Goal: Task Accomplishment & Management: Complete application form

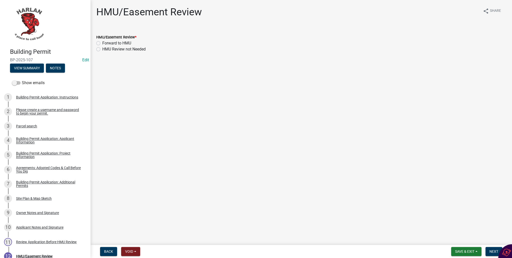
click at [102, 48] on label "HMU Review not Needed" at bounding box center [123, 49] width 43 height 6
click at [102, 48] on input "HMU Review not Needed" at bounding box center [103, 47] width 3 height 3
radio input "true"
click at [492, 252] on span "Next" at bounding box center [494, 251] width 9 height 4
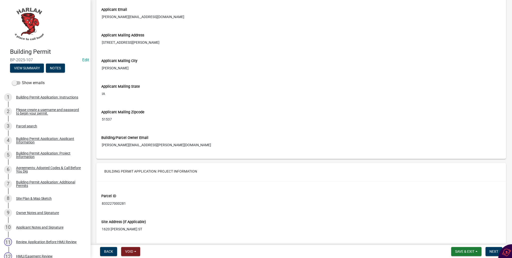
scroll to position [442, 0]
click at [491, 251] on span "Next" at bounding box center [494, 251] width 9 height 4
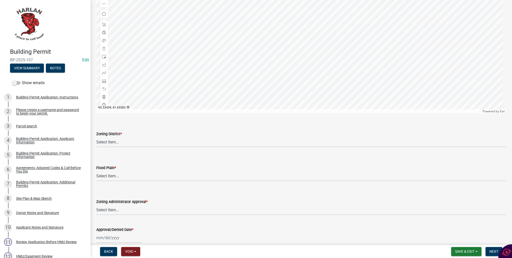
scroll to position [261, 0]
click at [103, 139] on select "Select Item... A-1 Agricultural B-1 Retail Business B-2 General Business B-3 Hi…" at bounding box center [301, 141] width 410 height 10
click at [96, 136] on select "Select Item... A-1 Agricultural B-1 Retail Business B-2 General Business B-3 Hi…" at bounding box center [301, 141] width 410 height 10
select select "a23ed524-6161-4e6e-ae10-aeffccd21043"
click at [112, 174] on select "Select Item... No Yes 100 Year Yes 500 Year" at bounding box center [301, 175] width 410 height 10
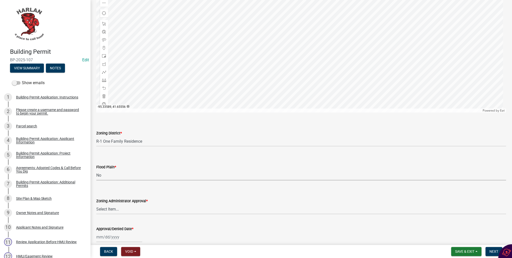
click at [96, 170] on select "Select Item... No Yes 100 Year Yes 500 Year" at bounding box center [301, 175] width 410 height 10
select select "50d3382b-18dd-4311-9a34-98b71270ef49"
click at [106, 209] on select "Select Item... Approved Denied Pending Board of Adjustment Approval" at bounding box center [301, 209] width 410 height 10
click at [96, 204] on select "Select Item... Approved Denied Pending Board of Adjustment Approval" at bounding box center [301, 209] width 410 height 10
select select "3a3761ad-bb9f-4947-9688-d1705314667d"
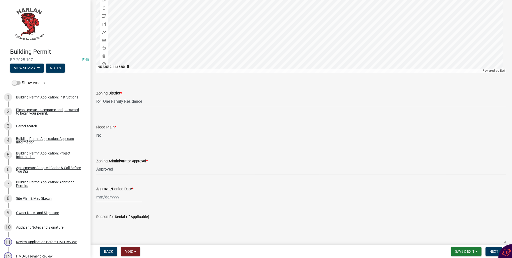
scroll to position [301, 0]
click at [105, 195] on div at bounding box center [119, 196] width 46 height 10
select select "9"
select select "2025"
click at [110, 152] on div "9" at bounding box center [109, 154] width 8 height 8
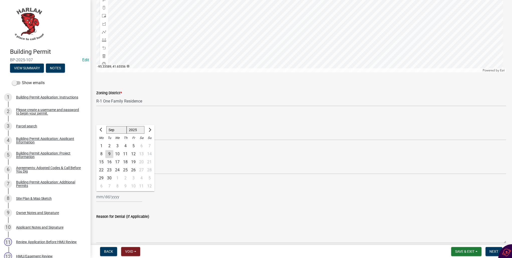
type input "09/09/2025"
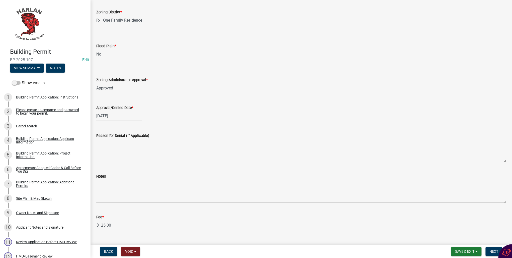
scroll to position [393, 0]
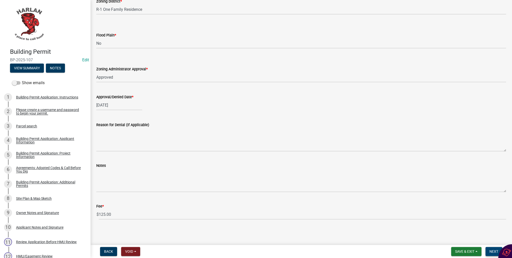
click at [491, 251] on span "Next" at bounding box center [494, 251] width 9 height 4
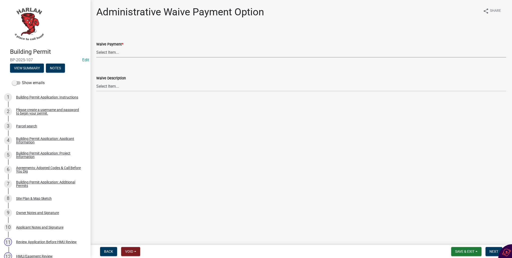
click at [101, 52] on select "Select Item... Yes No" at bounding box center [301, 52] width 410 height 10
click at [96, 47] on select "Select Item... Yes No" at bounding box center [301, 52] width 410 height 10
select select "7298562d-80e2-4015-9188-174ec1b44f73"
click at [493, 251] on span "Next" at bounding box center [494, 251] width 9 height 4
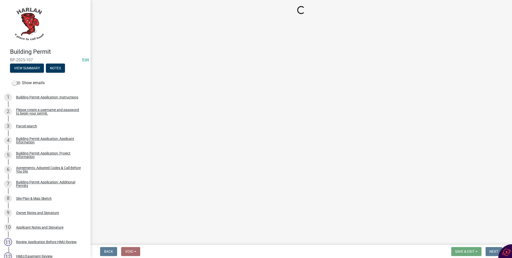
select select "3: 3"
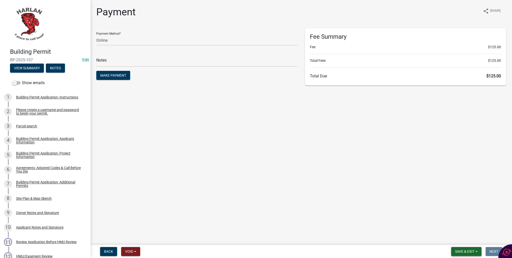
click at [473, 250] on span "Save & Exit" at bounding box center [464, 251] width 19 height 4
click at [460, 239] on button "Save & Exit" at bounding box center [462, 238] width 40 height 12
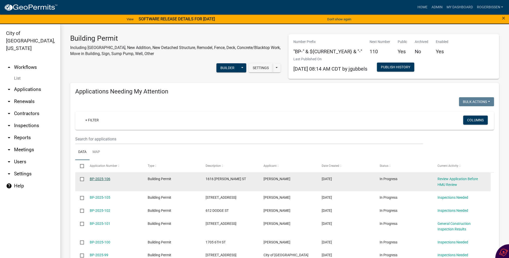
click at [105, 179] on link "BP-2025-106" at bounding box center [100, 179] width 21 height 4
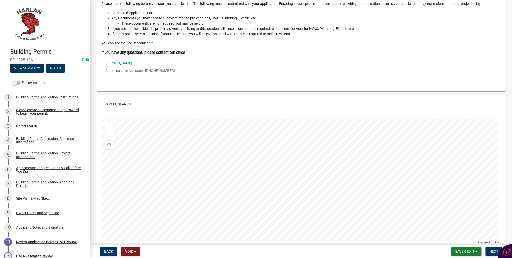
scroll to position [60, 0]
click at [19, 154] on div "Building Permit Application: Project Information" at bounding box center [49, 154] width 66 height 7
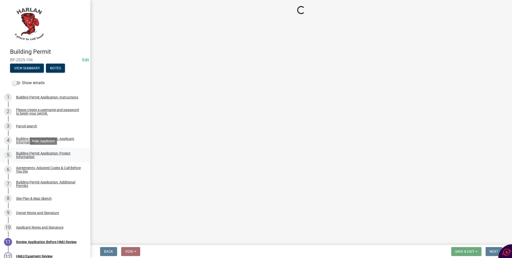
scroll to position [0, 0]
select select "57c12fbf-2104-401b-a871-4062d0a56bab"
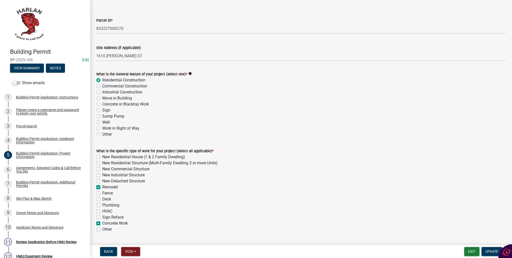
scroll to position [17, 0]
click at [34, 198] on div "Site Plan & Map Sketch" at bounding box center [34, 198] width 36 height 4
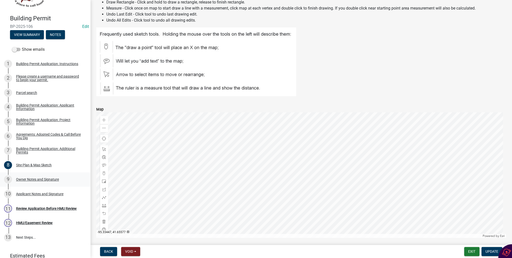
scroll to position [15, 0]
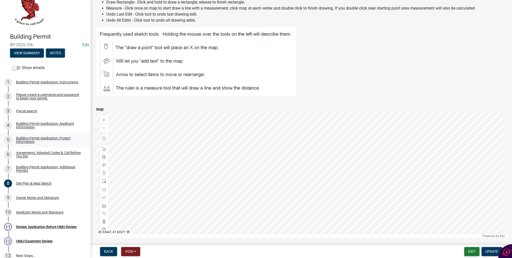
click at [30, 140] on div "Building Permit Application: Project Information" at bounding box center [49, 139] width 66 height 7
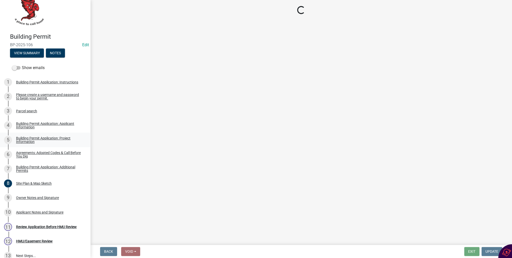
select select "57c12fbf-2104-401b-a871-4062d0a56bab"
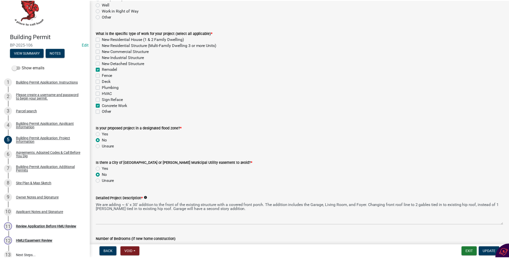
scroll to position [141, 0]
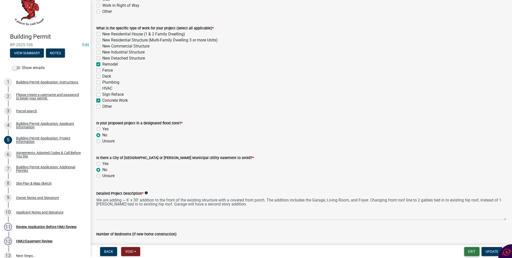
click at [472, 251] on button "Exit" at bounding box center [471, 251] width 15 height 9
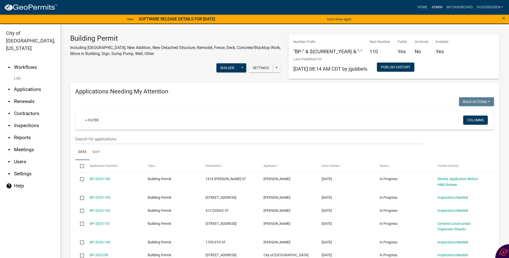
click at [439, 7] on link "Admin" at bounding box center [437, 8] width 15 height 10
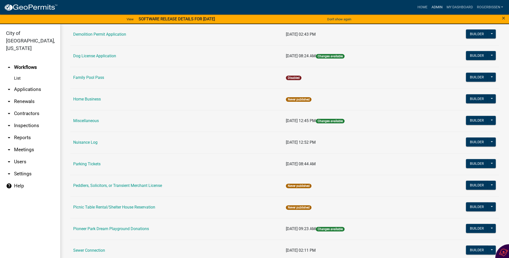
scroll to position [201, 0]
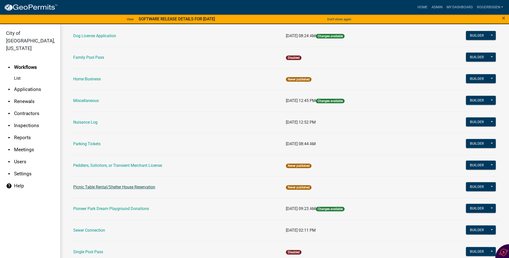
click at [116, 186] on link "Picnic Table Rental/Shelter House Reservation" at bounding box center [114, 186] width 82 height 5
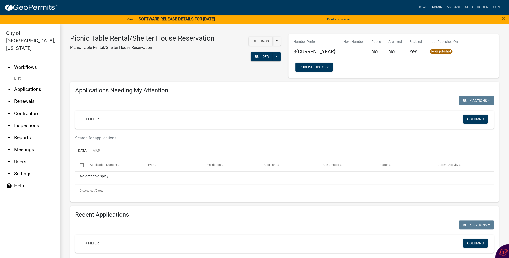
click at [437, 7] on link "Admin" at bounding box center [437, 8] width 15 height 10
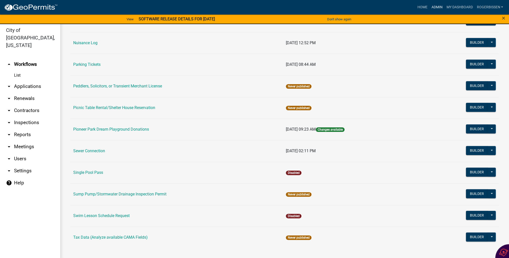
scroll to position [6, 0]
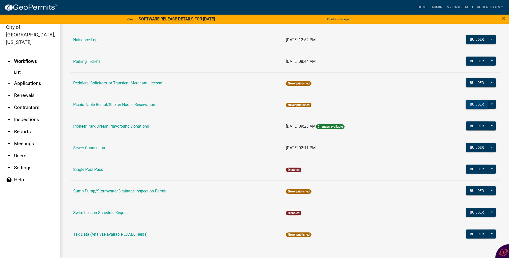
click at [476, 103] on button "Builder" at bounding box center [477, 104] width 22 height 9
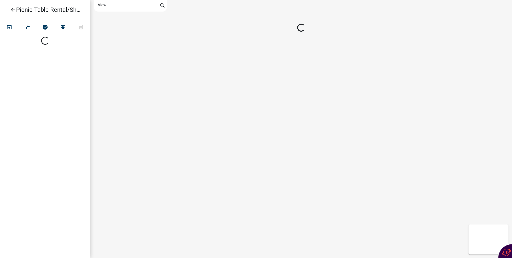
select select "1"
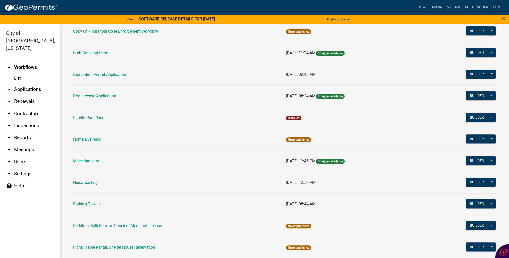
scroll to position [161, 0]
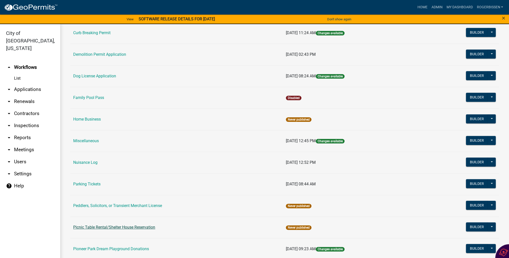
click at [118, 226] on link "Picnic Table Rental/Shelter House Reservation" at bounding box center [114, 227] width 82 height 5
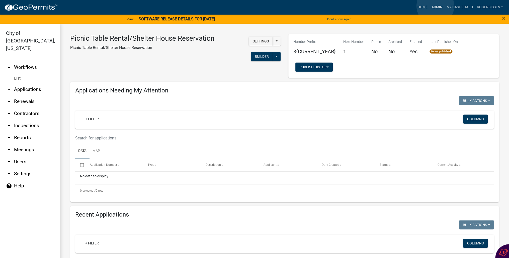
click at [436, 6] on link "Admin" at bounding box center [437, 8] width 15 height 10
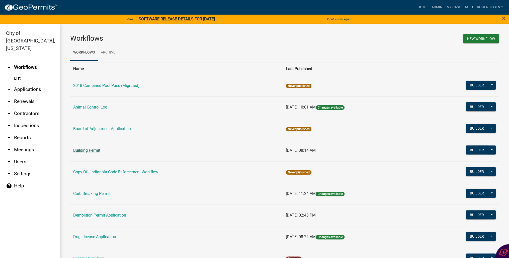
click at [86, 152] on link "Building Permit" at bounding box center [86, 150] width 27 height 5
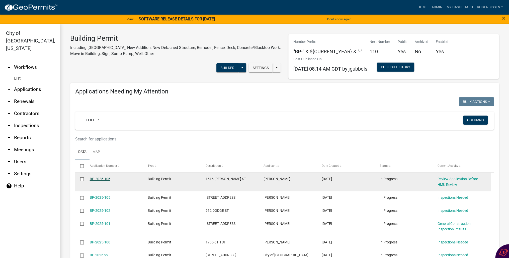
click at [98, 178] on link "BP-2025-106" at bounding box center [100, 179] width 21 height 4
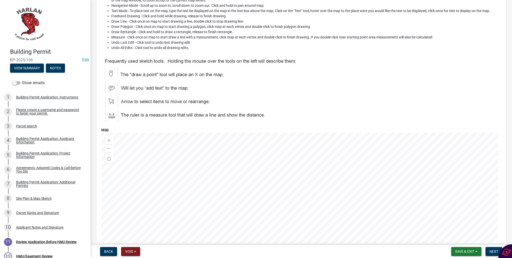
scroll to position [2007, 0]
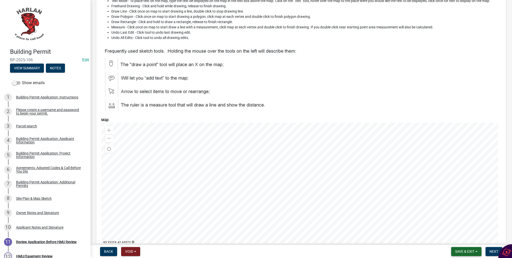
click at [457, 251] on span "Save & Exit" at bounding box center [464, 251] width 19 height 4
click at [456, 239] on button "Save & Exit" at bounding box center [462, 238] width 40 height 12
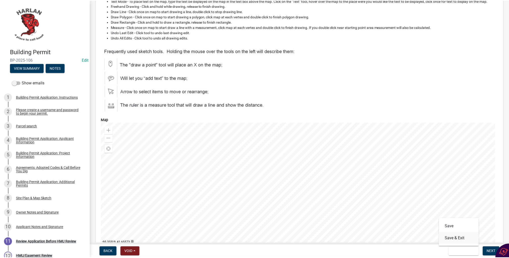
scroll to position [0, 0]
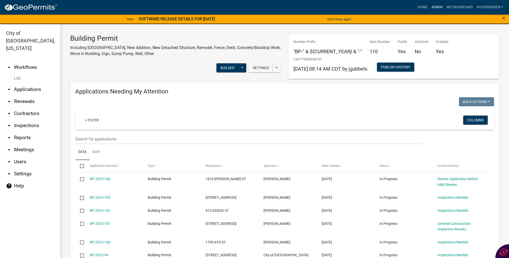
click at [438, 7] on link "Admin" at bounding box center [437, 8] width 15 height 10
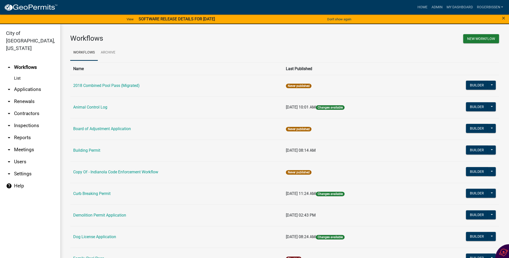
click at [81, 149] on link "Building Permit" at bounding box center [86, 150] width 27 height 5
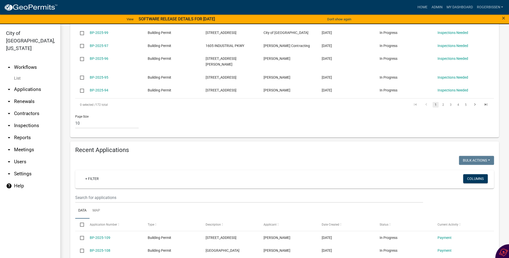
scroll to position [241, 0]
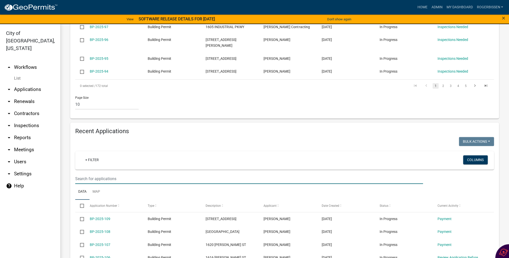
click at [104, 173] on input "text" at bounding box center [249, 178] width 348 height 10
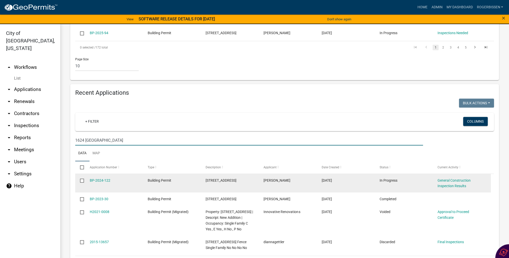
scroll to position [281, 0]
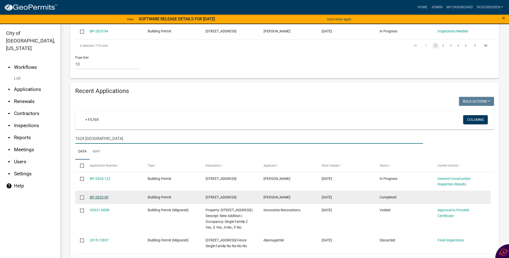
type input "1624 Victoria"
click at [101, 195] on link "BP-2023-30" at bounding box center [99, 197] width 19 height 4
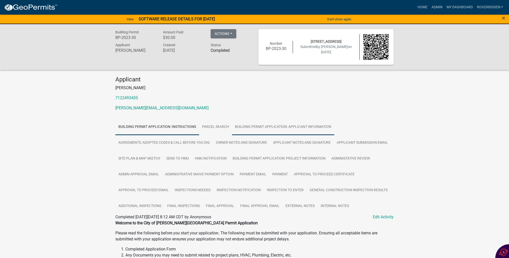
click at [254, 128] on link "Building Permit Application: Applicant Information" at bounding box center [283, 127] width 102 height 16
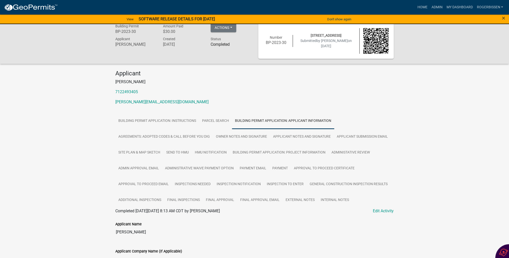
scroll to position [6, 0]
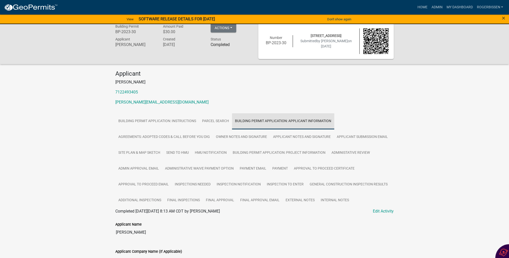
click at [273, 121] on link "Building Permit Application: Applicant Information" at bounding box center [283, 121] width 102 height 16
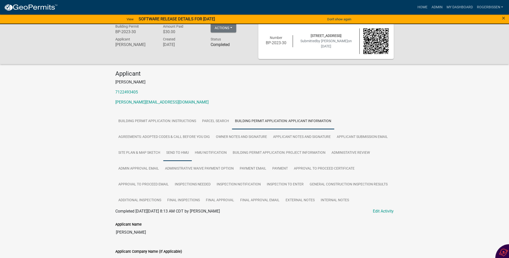
click at [179, 153] on link "Send to HMU" at bounding box center [177, 153] width 29 height 16
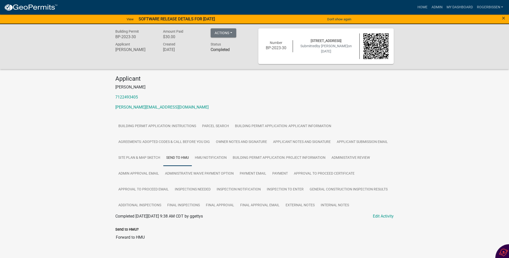
scroll to position [0, 0]
click at [361, 144] on link "Applicant Submission Email" at bounding box center [362, 143] width 57 height 16
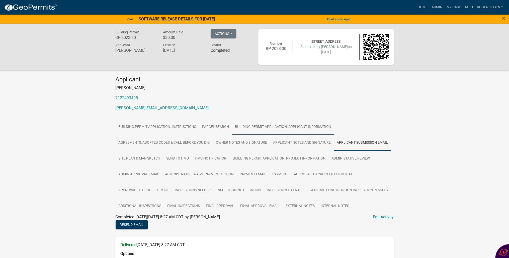
click at [255, 128] on link "Building Permit Application: Applicant Information" at bounding box center [283, 127] width 102 height 16
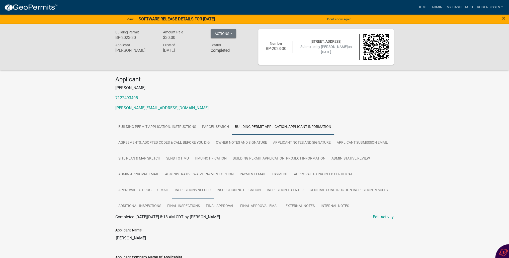
click at [187, 191] on link "Inspections Needed" at bounding box center [193, 190] width 42 height 16
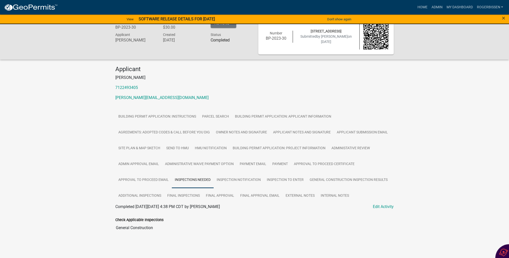
scroll to position [11, 0]
click at [237, 179] on link "Inspection Notification" at bounding box center [239, 180] width 50 height 16
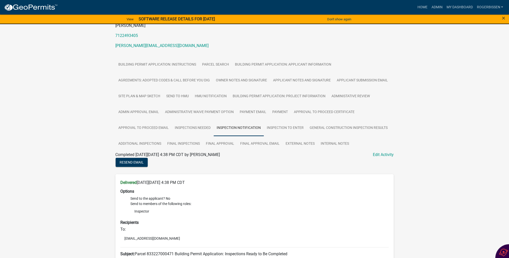
scroll to position [61, 0]
click at [282, 129] on link "Inspection to Enter" at bounding box center [285, 129] width 43 height 16
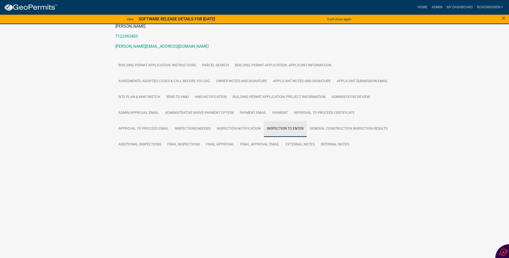
scroll to position [37, 0]
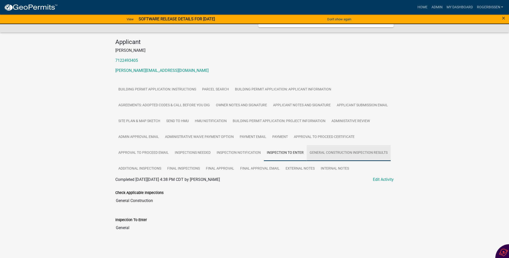
click at [330, 153] on link "General Construction Inspection Results" at bounding box center [349, 153] width 84 height 16
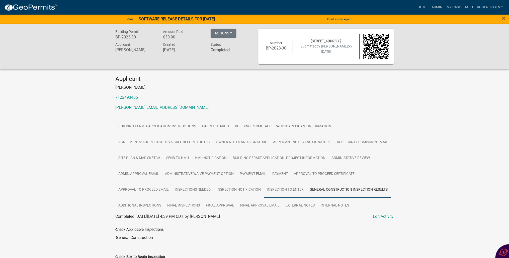
scroll to position [0, 0]
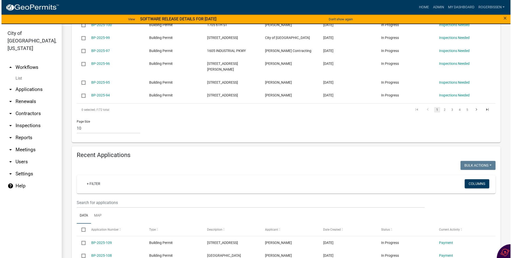
scroll to position [221, 0]
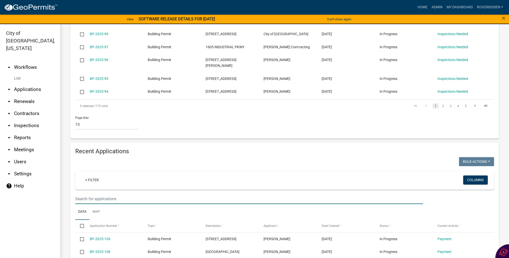
click at [142, 193] on input "text" at bounding box center [249, 198] width 348 height 10
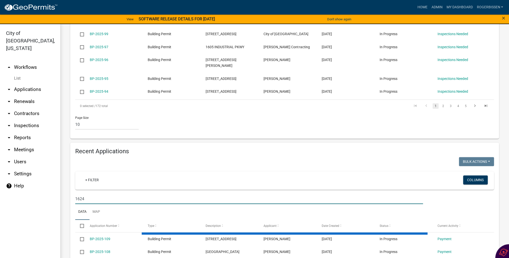
type input "1624"
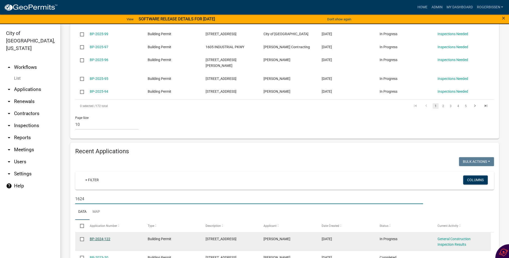
click at [108, 237] on link "BP-2024-122" at bounding box center [100, 239] width 21 height 4
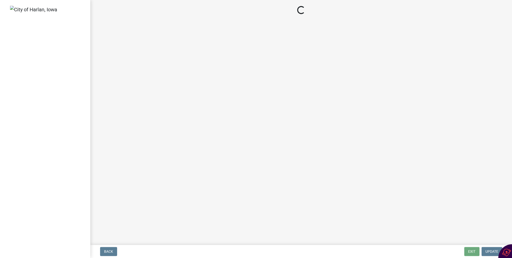
select select "351efae3-56ab-4ce2-9fde-654c356a5819"
select select "ee10d73f-57c4-4caa-b6fe-0b9044d3b51a"
select select "00701c82-ed04-48d3-8217-d04ab7a5e18d"
select select "c4fd115e-fe29-4201-9302-9488a733ec53"
select select "689001c6-c71e-4bc4-b52a-3bb95f61a85b"
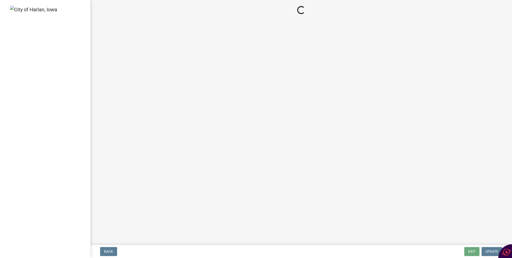
select select "fea10cb8-026a-4a90-aa12-355c400979fe"
select select "93764f1c-770d-4d7b-968b-ab80245815b2"
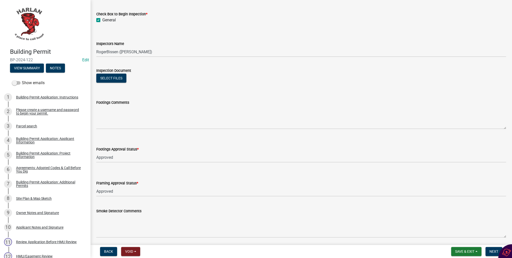
scroll to position [80, 0]
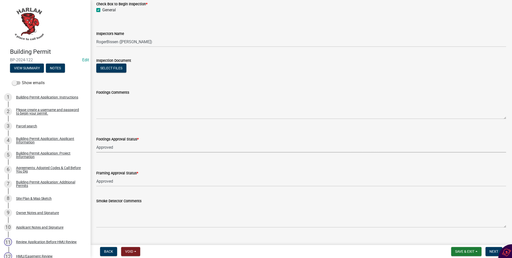
click at [110, 148] on select "Select Item... Approved Denied Not Applicable" at bounding box center [301, 147] width 410 height 10
click at [144, 127] on div "Footings Approval Status * Select Item... Approved Denied Not Applicable" at bounding box center [301, 137] width 410 height 29
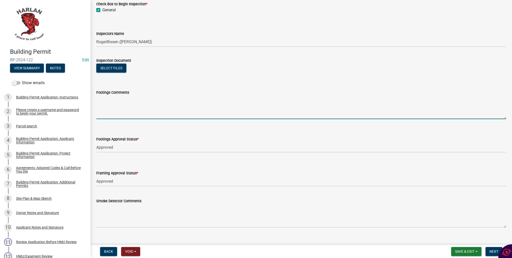
click at [102, 111] on textarea "Footings Comments" at bounding box center [301, 107] width 410 height 24
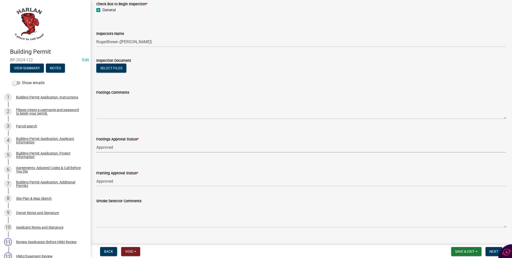
click at [107, 148] on select "Select Item... Approved Denied Not Applicable" at bounding box center [301, 147] width 410 height 10
click at [96, 142] on select "Select Item... Approved Denied Not Applicable" at bounding box center [301, 147] width 410 height 10
select select "9bfd5f7c-3d7a-497c-b9a3-e30634b482bc"
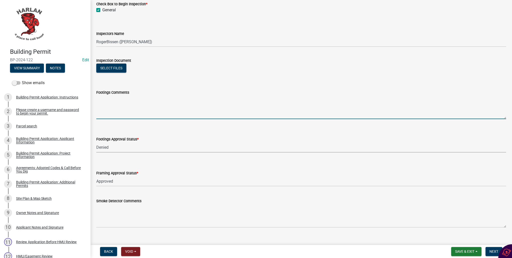
click at [106, 113] on textarea "Footings Comments" at bounding box center [301, 107] width 410 height 24
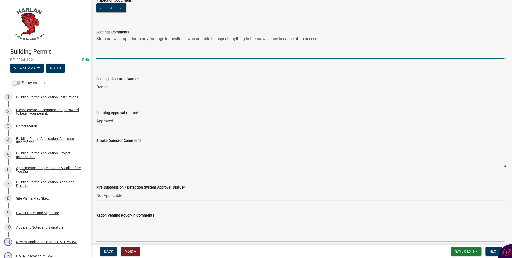
scroll to position [161, 0]
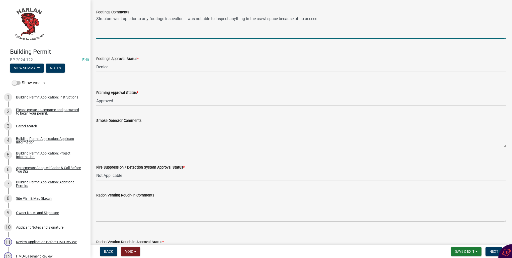
type textarea "Structure went up prior to any footings inspection. I was not able to inspect a…"
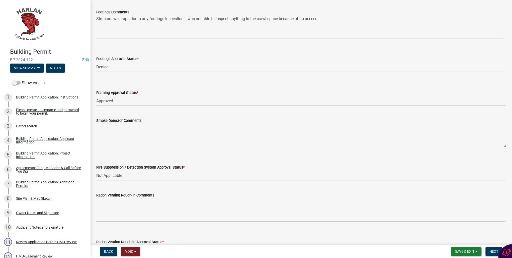
click at [105, 100] on select "Select Item... Approved Denied Not Applicable" at bounding box center [301, 101] width 410 height 10
click at [127, 100] on select "Select Item... Approved Denied Not Applicable" at bounding box center [301, 101] width 410 height 10
click at [124, 100] on select "Select Item... Approved Denied Not Applicable" at bounding box center [301, 101] width 410 height 10
click at [113, 100] on select "Select Item... Approved Denied Not Applicable" at bounding box center [301, 101] width 410 height 10
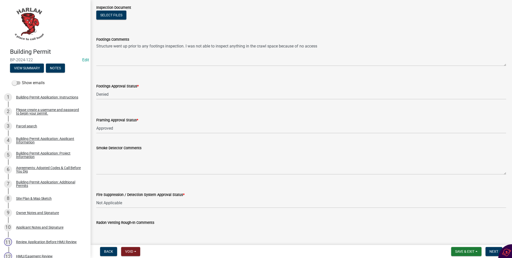
scroll to position [120, 0]
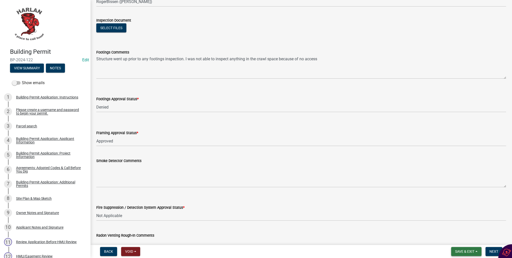
click at [467, 249] on span "Save & Exit" at bounding box center [464, 251] width 19 height 4
click at [455, 240] on button "Save & Exit" at bounding box center [462, 238] width 40 height 12
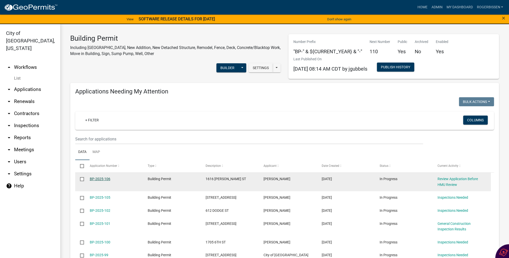
click at [104, 178] on link "BP-2025-106" at bounding box center [100, 179] width 21 height 4
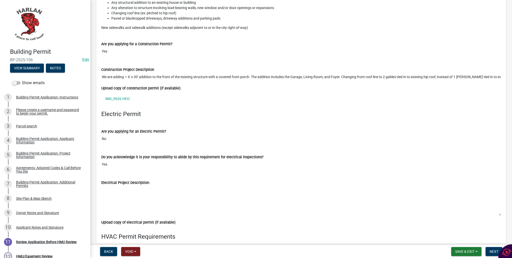
scroll to position [1265, 0]
click at [119, 93] on link "IMG_0926.HEIC" at bounding box center [301, 99] width 400 height 12
click at [19, 199] on div "Site Plan & Map Sketch" at bounding box center [34, 198] width 36 height 4
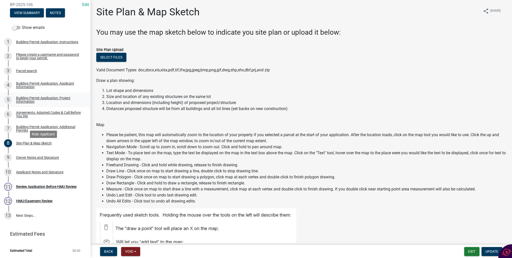
scroll to position [35, 0]
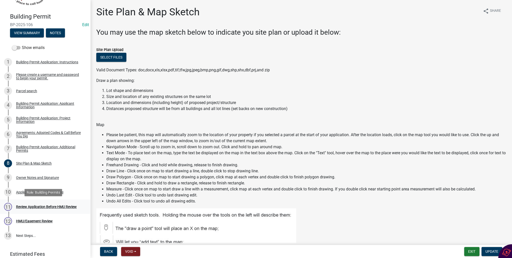
click at [30, 206] on div "Review Application Before HMU Review" at bounding box center [46, 207] width 61 height 4
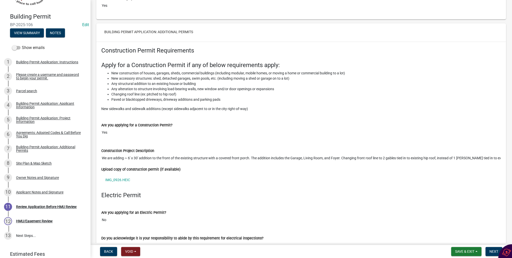
scroll to position [1184, 0]
click at [115, 174] on link "IMG_0926.HEIC" at bounding box center [301, 180] width 400 height 12
